Goal: Task Accomplishment & Management: Complete application form

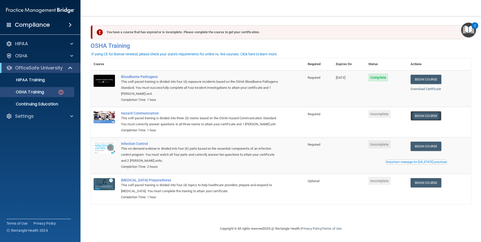
click at [429, 116] on link "Begin Course" at bounding box center [425, 115] width 31 height 9
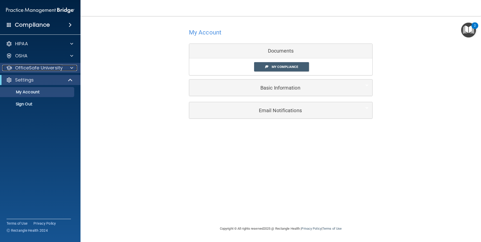
click at [70, 66] on div at bounding box center [71, 68] width 13 height 6
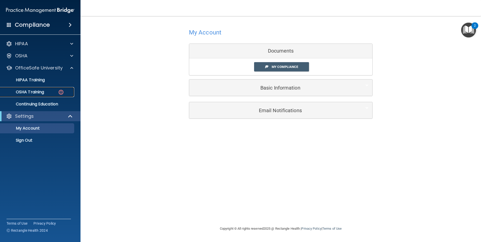
click at [60, 91] on img at bounding box center [61, 92] width 6 height 6
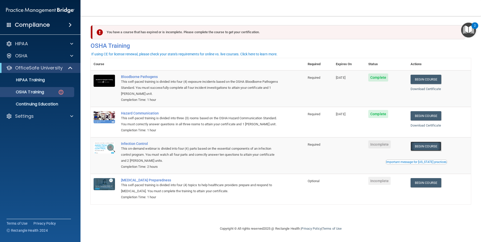
click at [427, 150] on link "Begin Course" at bounding box center [425, 146] width 31 height 9
click at [63, 93] on img at bounding box center [61, 92] width 6 height 6
click at [32, 79] on p "HIPAA Training" at bounding box center [23, 79] width 41 height 5
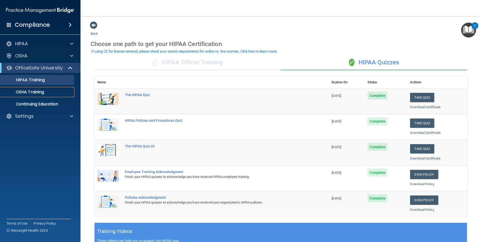
click at [39, 92] on p "OSHA Training" at bounding box center [23, 91] width 41 height 5
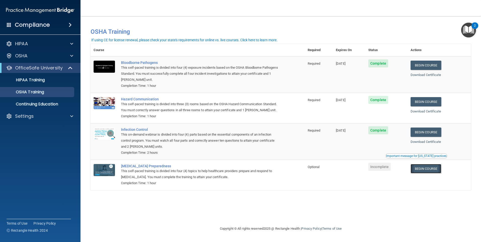
click at [426, 173] on link "Begin Course" at bounding box center [425, 168] width 31 height 9
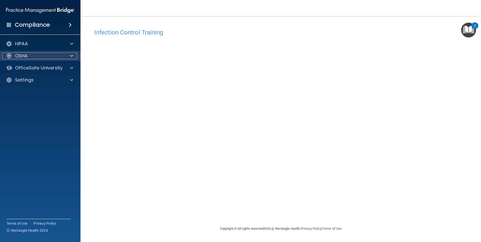
click at [68, 56] on div at bounding box center [71, 56] width 13 height 6
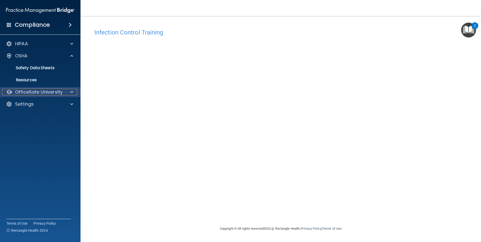
click at [69, 92] on div at bounding box center [71, 92] width 13 height 6
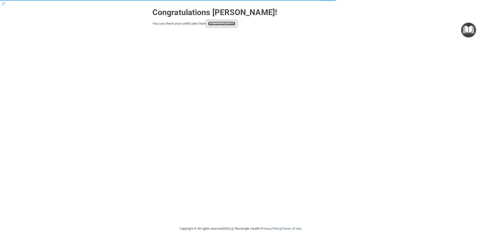
click at [218, 24] on link "your account page!" at bounding box center [221, 24] width 27 height 4
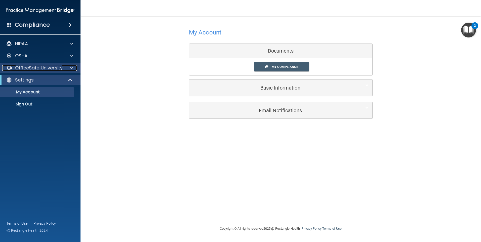
click at [69, 67] on div at bounding box center [71, 68] width 13 height 6
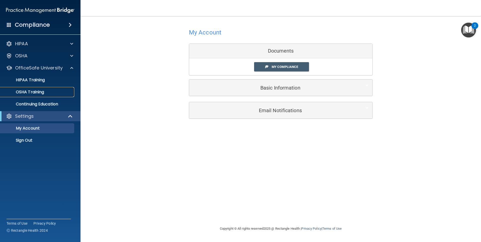
click at [48, 89] on div "OSHA Training" at bounding box center [37, 91] width 69 height 5
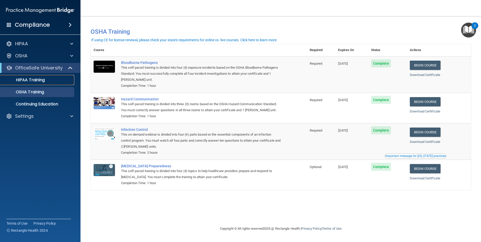
click at [34, 77] on link "HIPAA Training" at bounding box center [34, 80] width 79 height 10
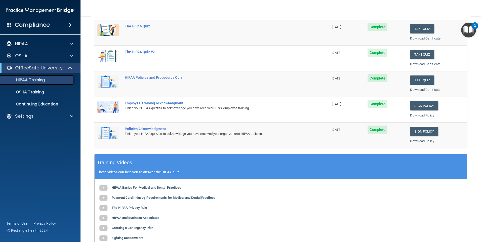
scroll to position [61, 0]
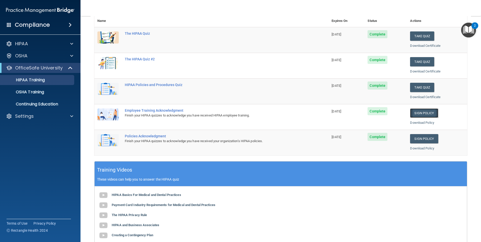
click at [424, 112] on link "Sign Policy" at bounding box center [424, 112] width 28 height 9
click at [421, 141] on link "Sign Policy" at bounding box center [424, 138] width 28 height 9
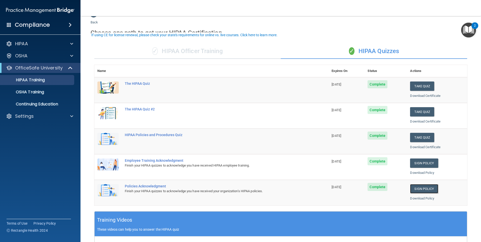
scroll to position [11, 0]
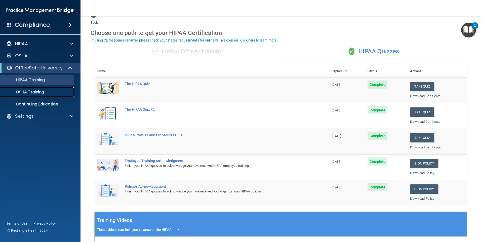
click at [35, 93] on p "OSHA Training" at bounding box center [23, 91] width 41 height 5
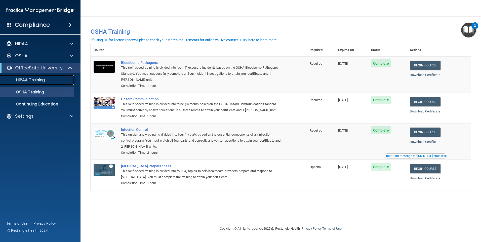
click at [38, 80] on p "HIPAA Training" at bounding box center [23, 79] width 41 height 5
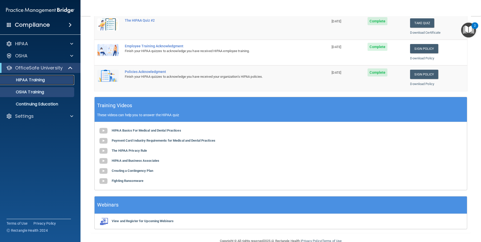
scroll to position [101, 0]
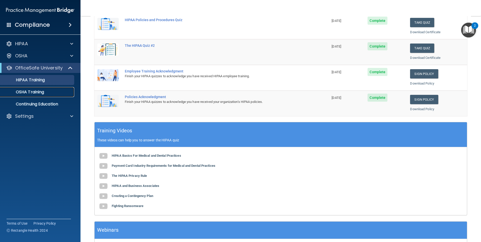
click at [29, 92] on p "OSHA Training" at bounding box center [23, 91] width 41 height 5
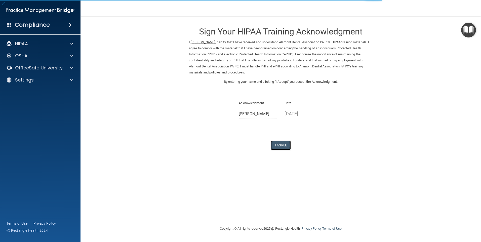
click at [279, 145] on button "I Agree" at bounding box center [281, 145] width 20 height 9
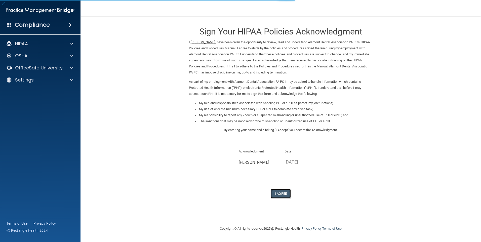
click at [282, 195] on button "I Agree" at bounding box center [281, 193] width 20 height 9
